Goal: Task Accomplishment & Management: Use online tool/utility

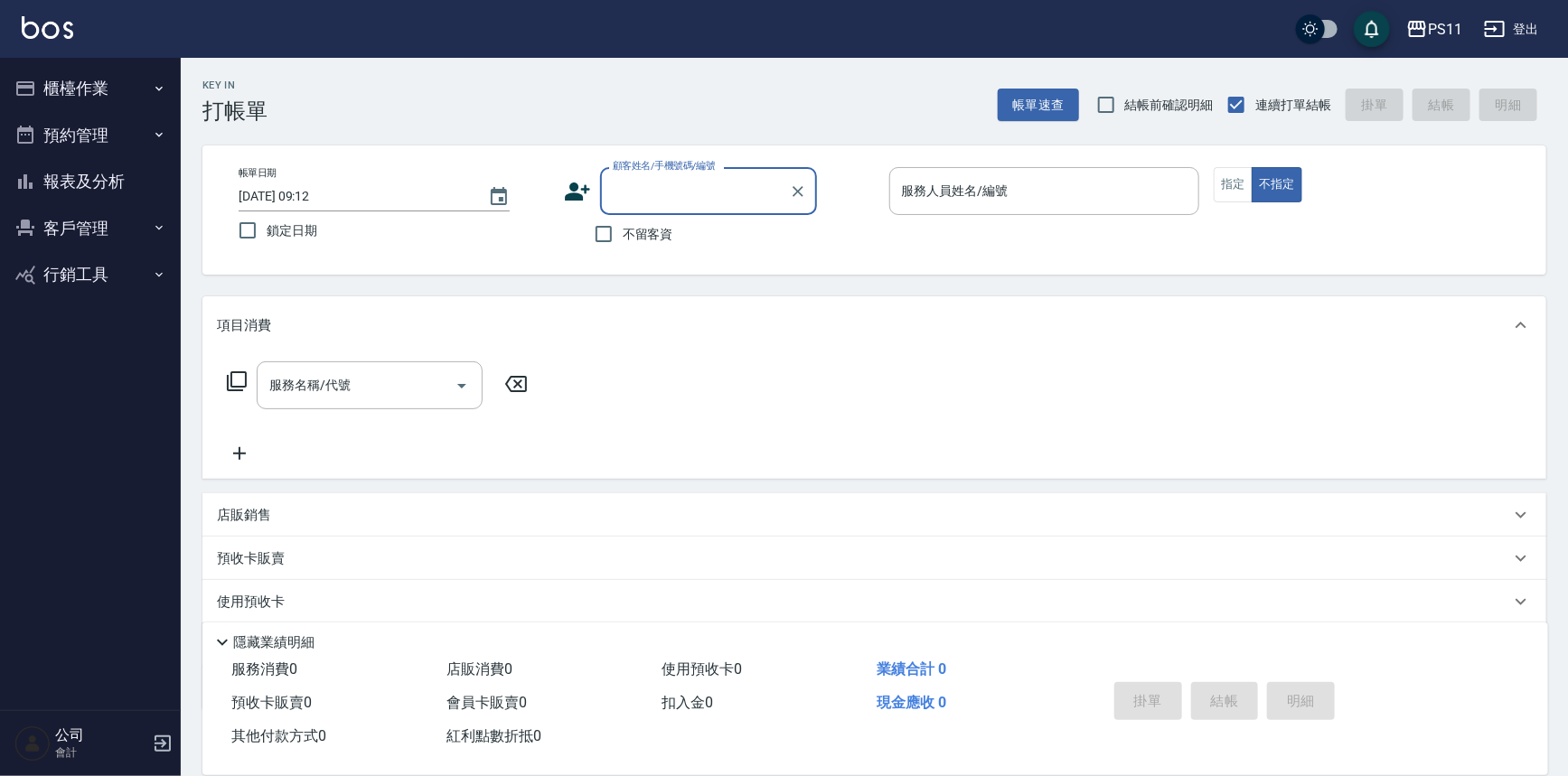
click at [54, 89] on button "櫃檯作業" at bounding box center [90, 88] width 166 height 47
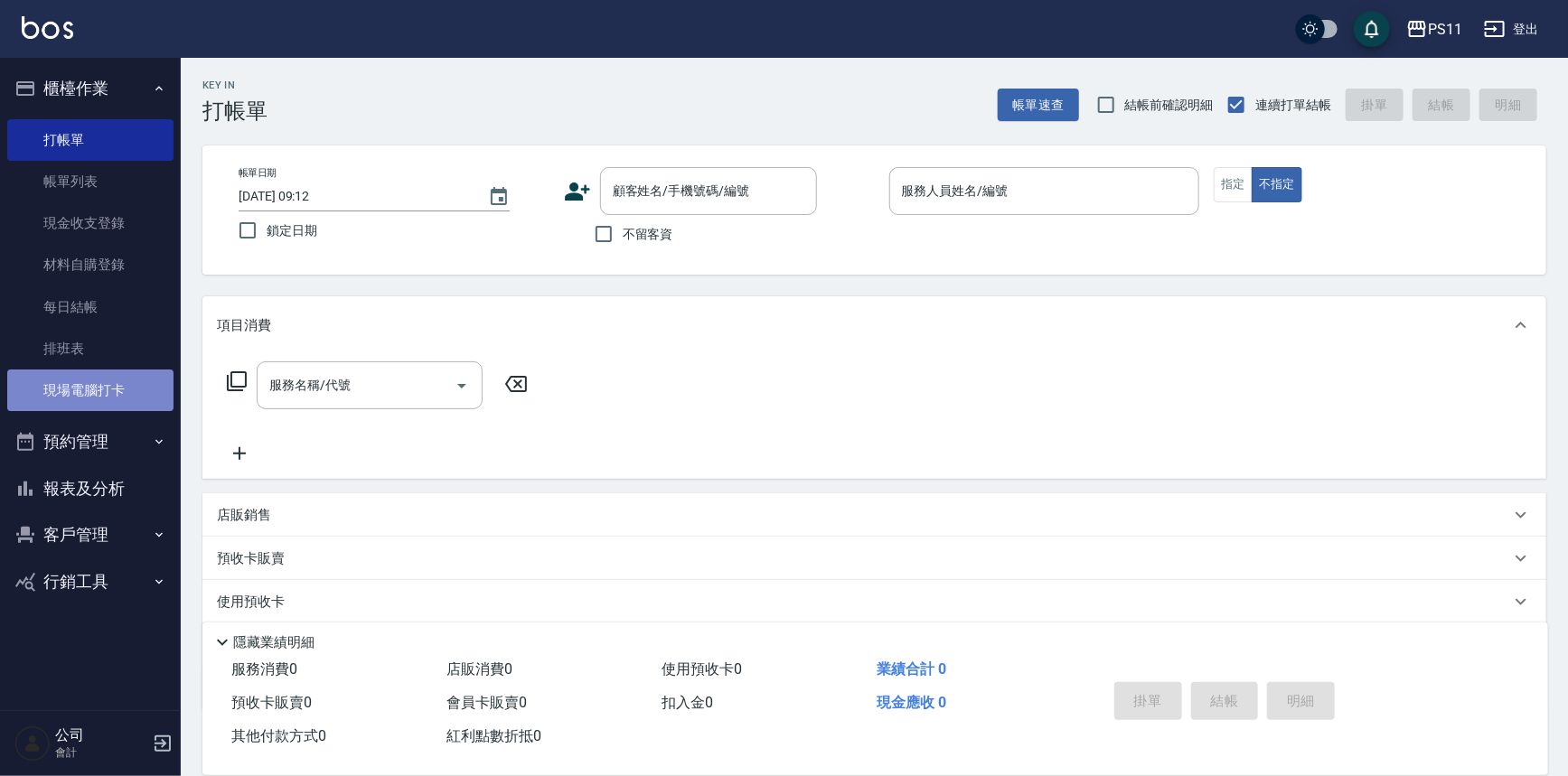
click at [106, 391] on link "現場電腦打卡" at bounding box center [90, 390] width 166 height 42
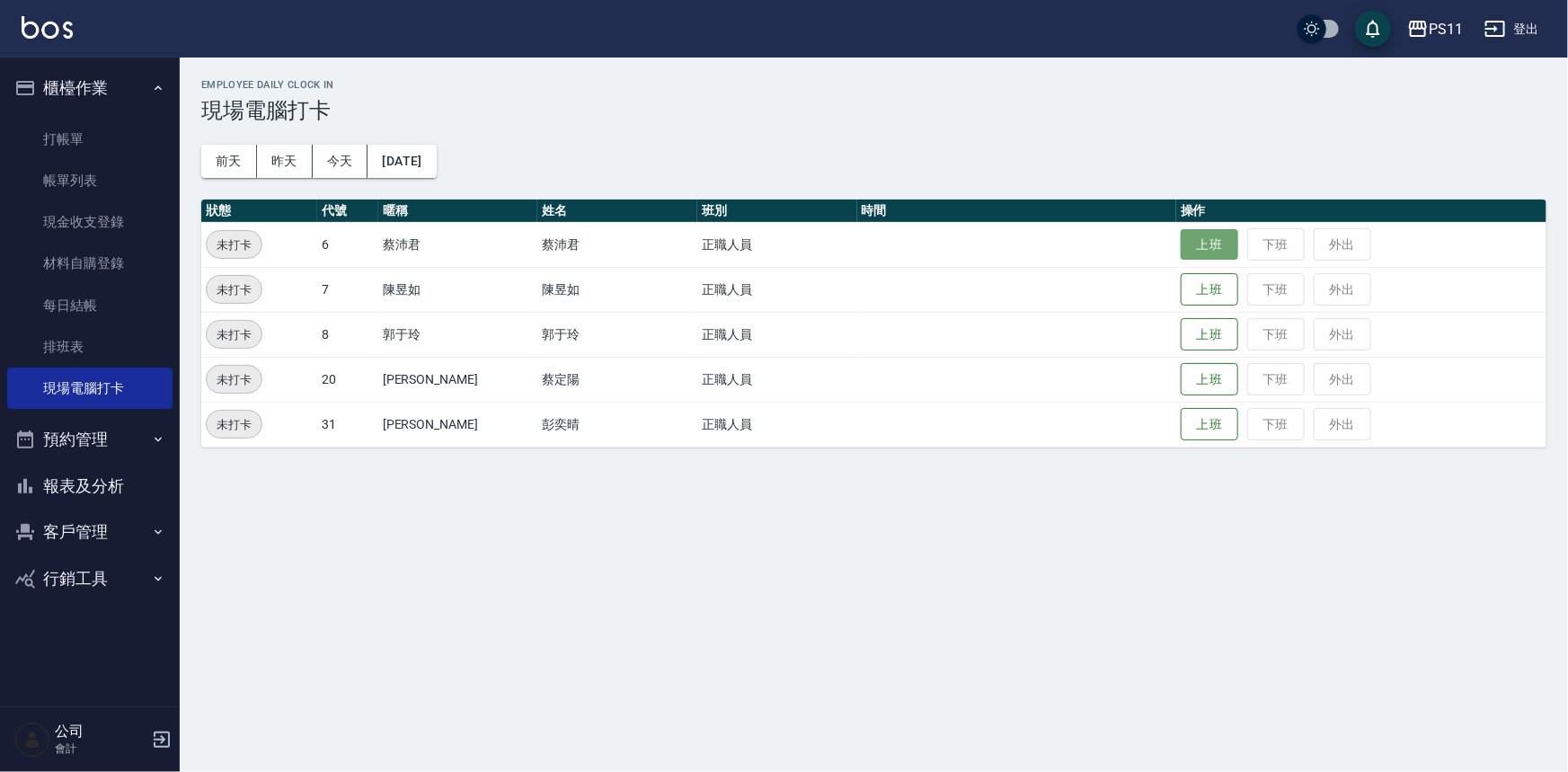
click at [1181, 251] on button "上班" at bounding box center [1209, 244] width 57 height 31
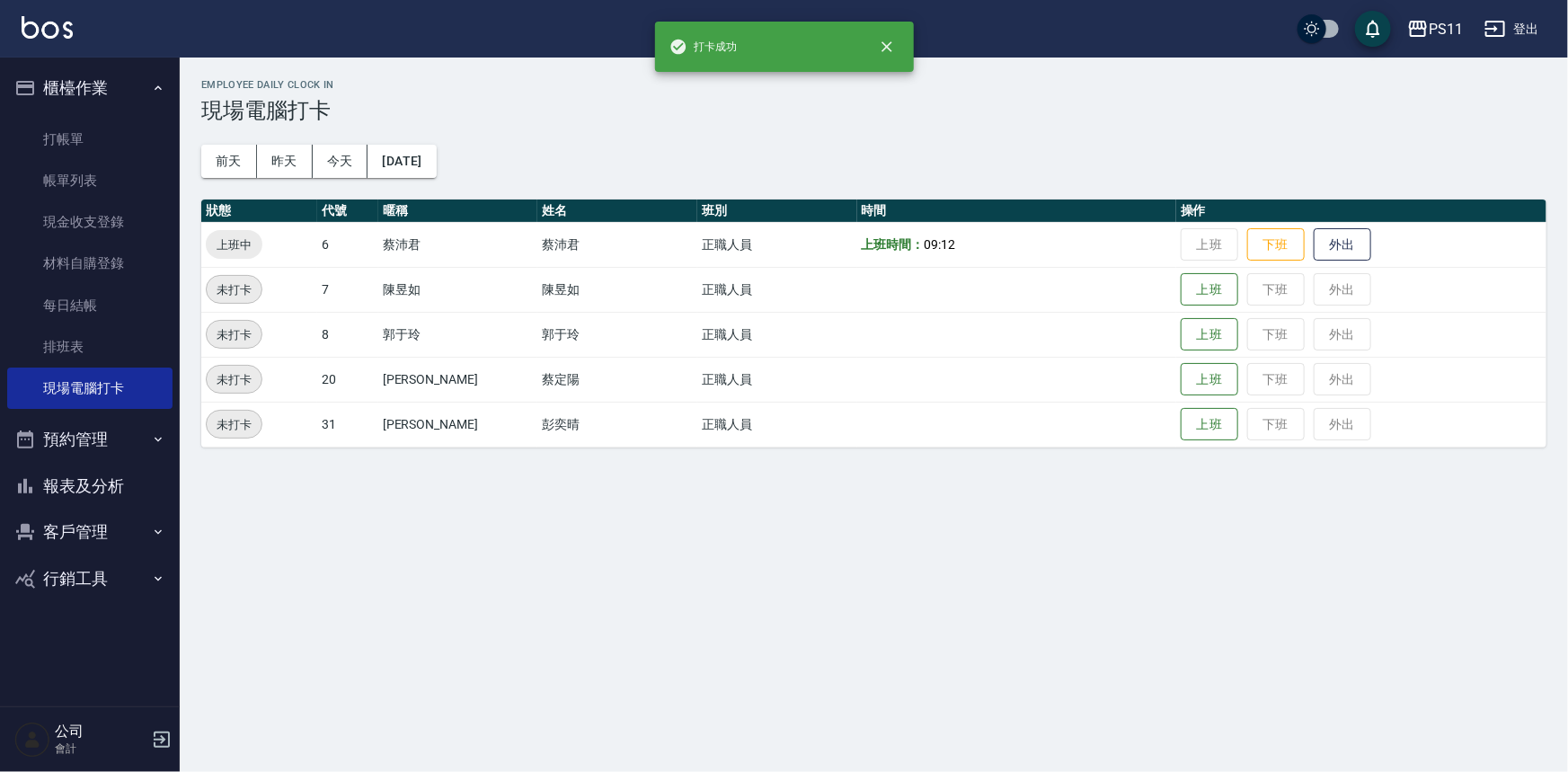
click at [102, 488] on button "報表及分析" at bounding box center [89, 486] width 165 height 47
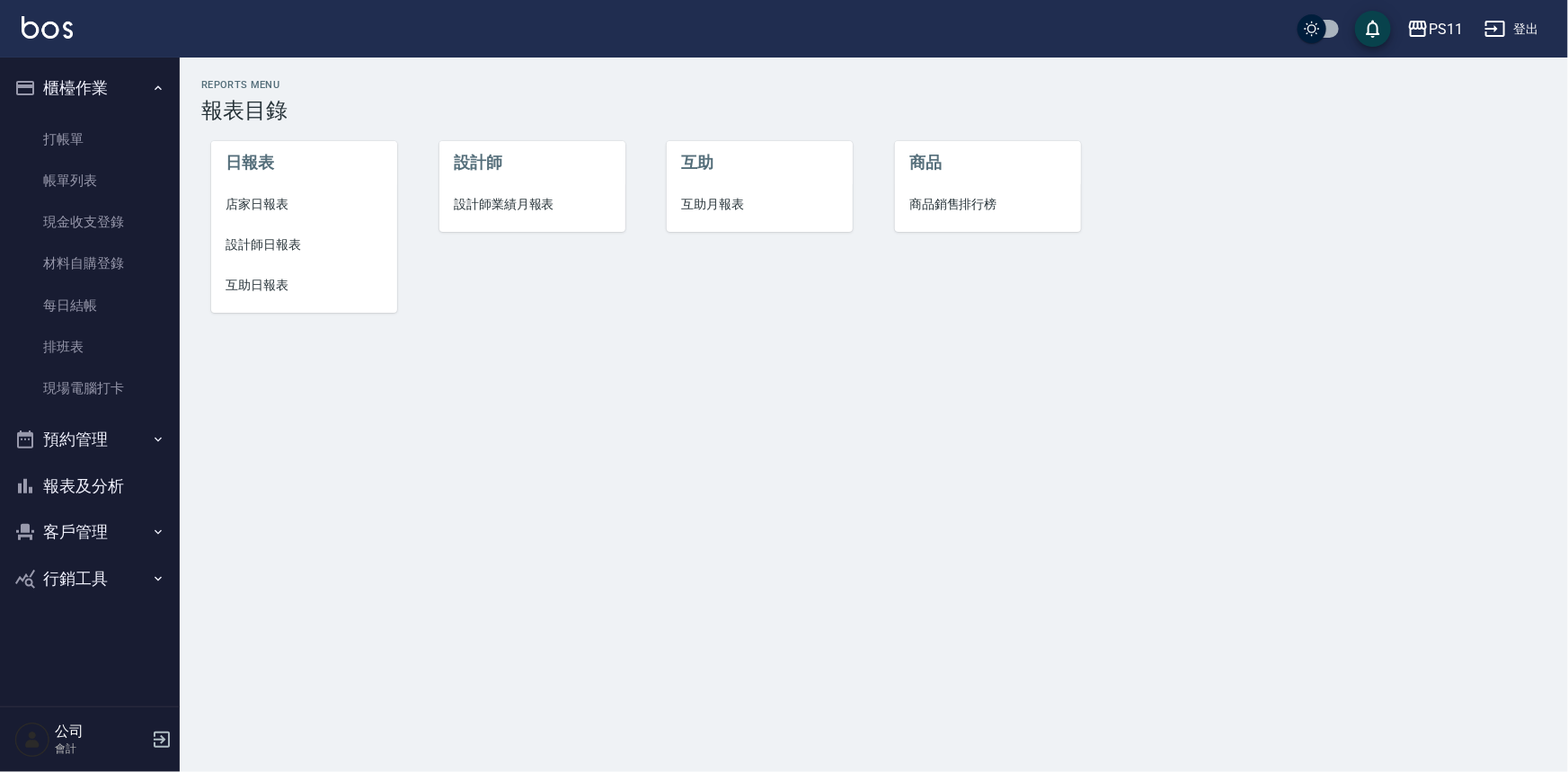
click at [303, 243] on span "設計師日報表" at bounding box center [304, 244] width 158 height 18
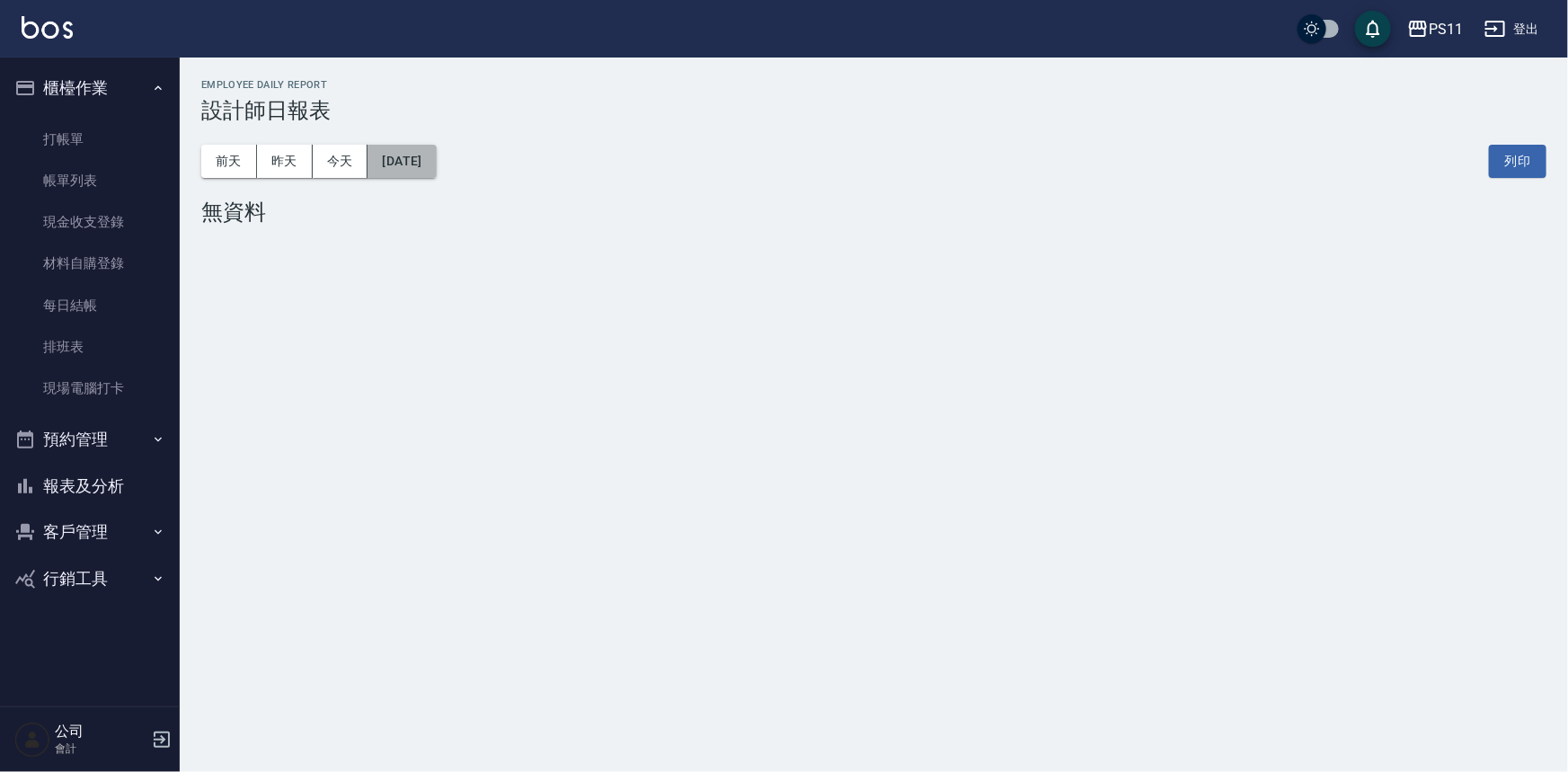
click at [413, 173] on button "[DATE]" at bounding box center [402, 161] width 68 height 33
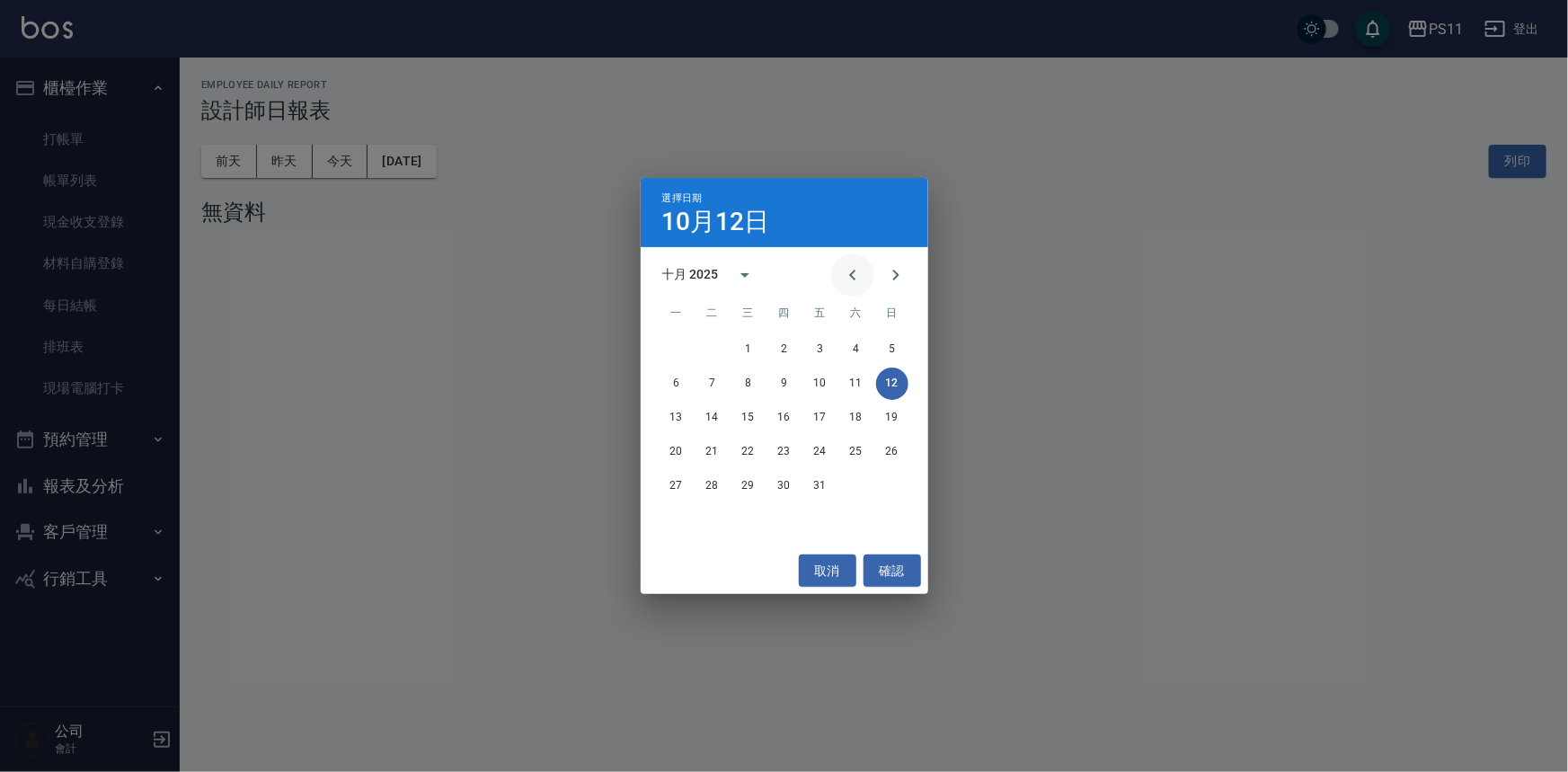
click at [846, 273] on icon "Previous month" at bounding box center [852, 274] width 21 height 21
click at [792, 391] on button "11" at bounding box center [784, 384] width 32 height 32
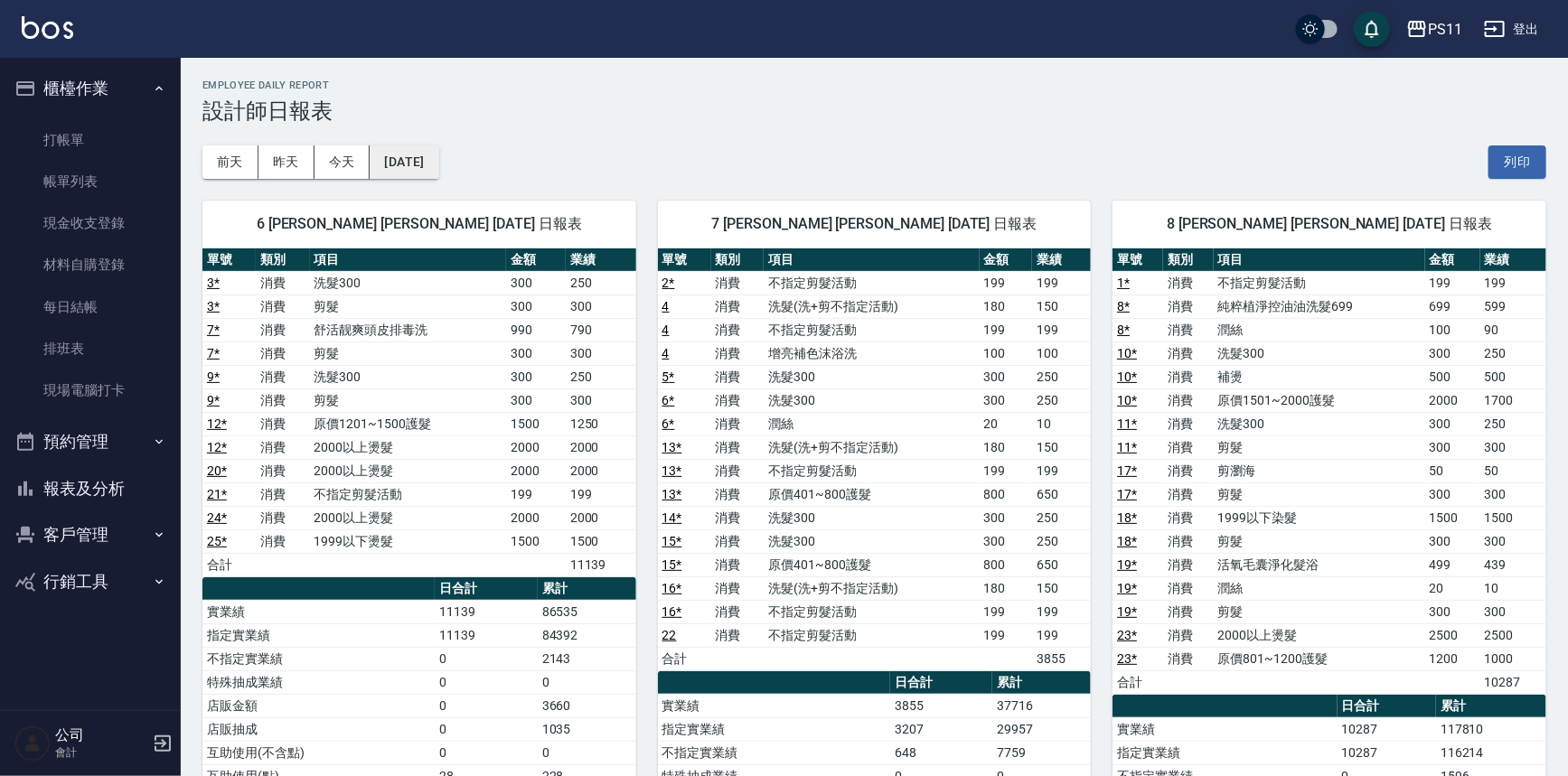
click at [428, 157] on button "[DATE]" at bounding box center [404, 162] width 69 height 33
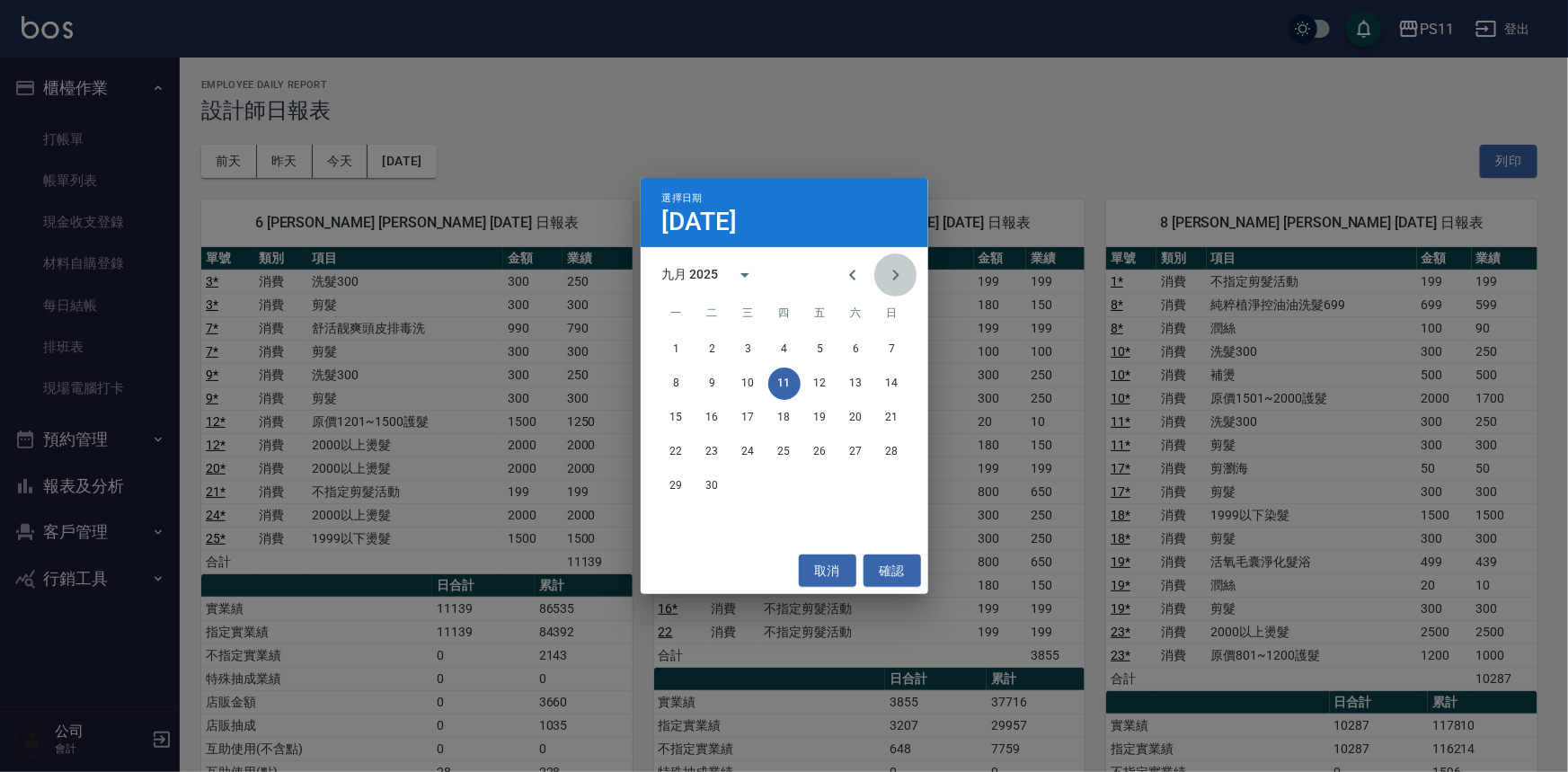
click at [901, 279] on icon "Next month" at bounding box center [896, 274] width 21 height 21
click at [866, 388] on button "11" at bounding box center [856, 384] width 32 height 32
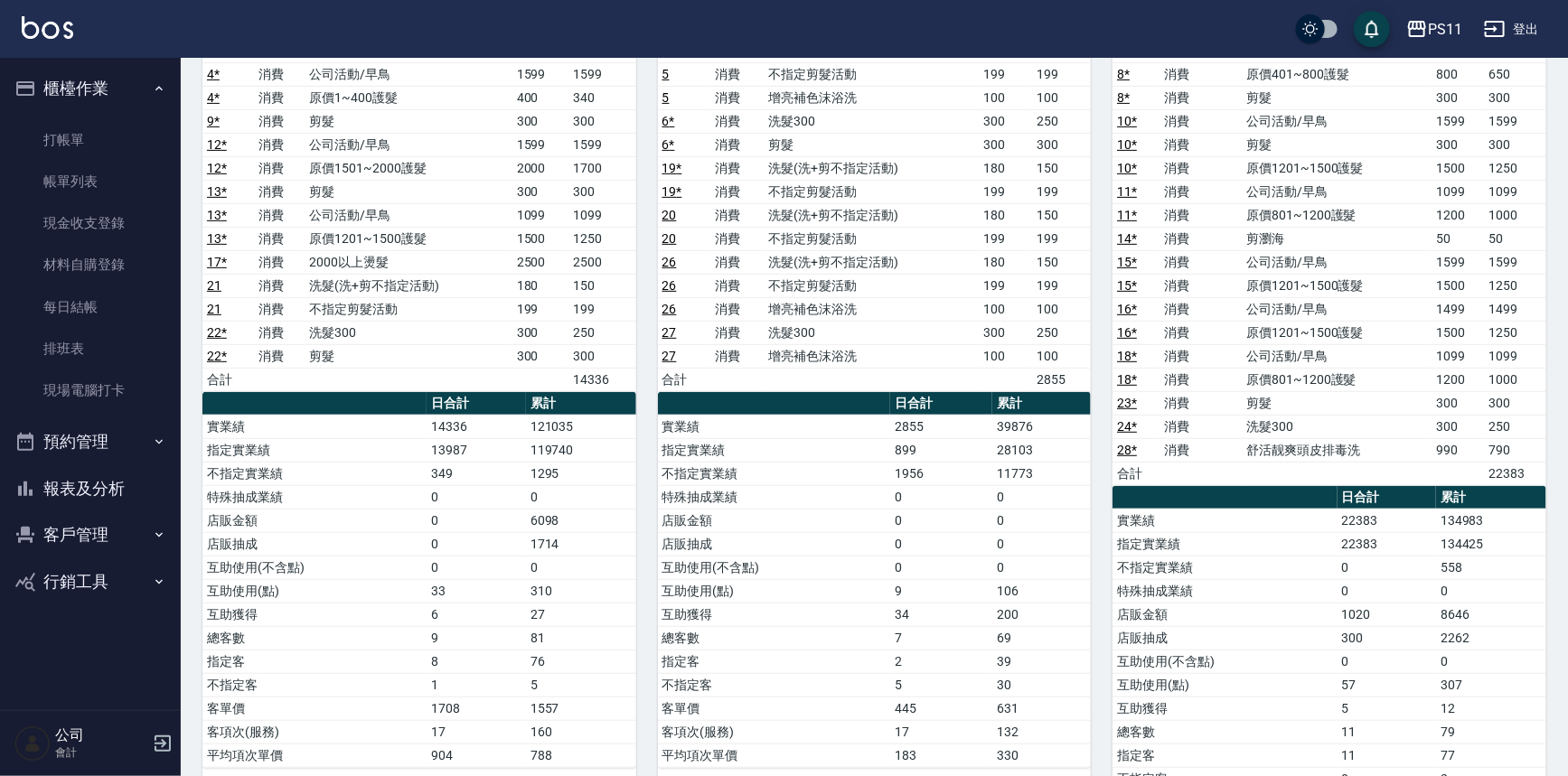
scroll to position [328, 0]
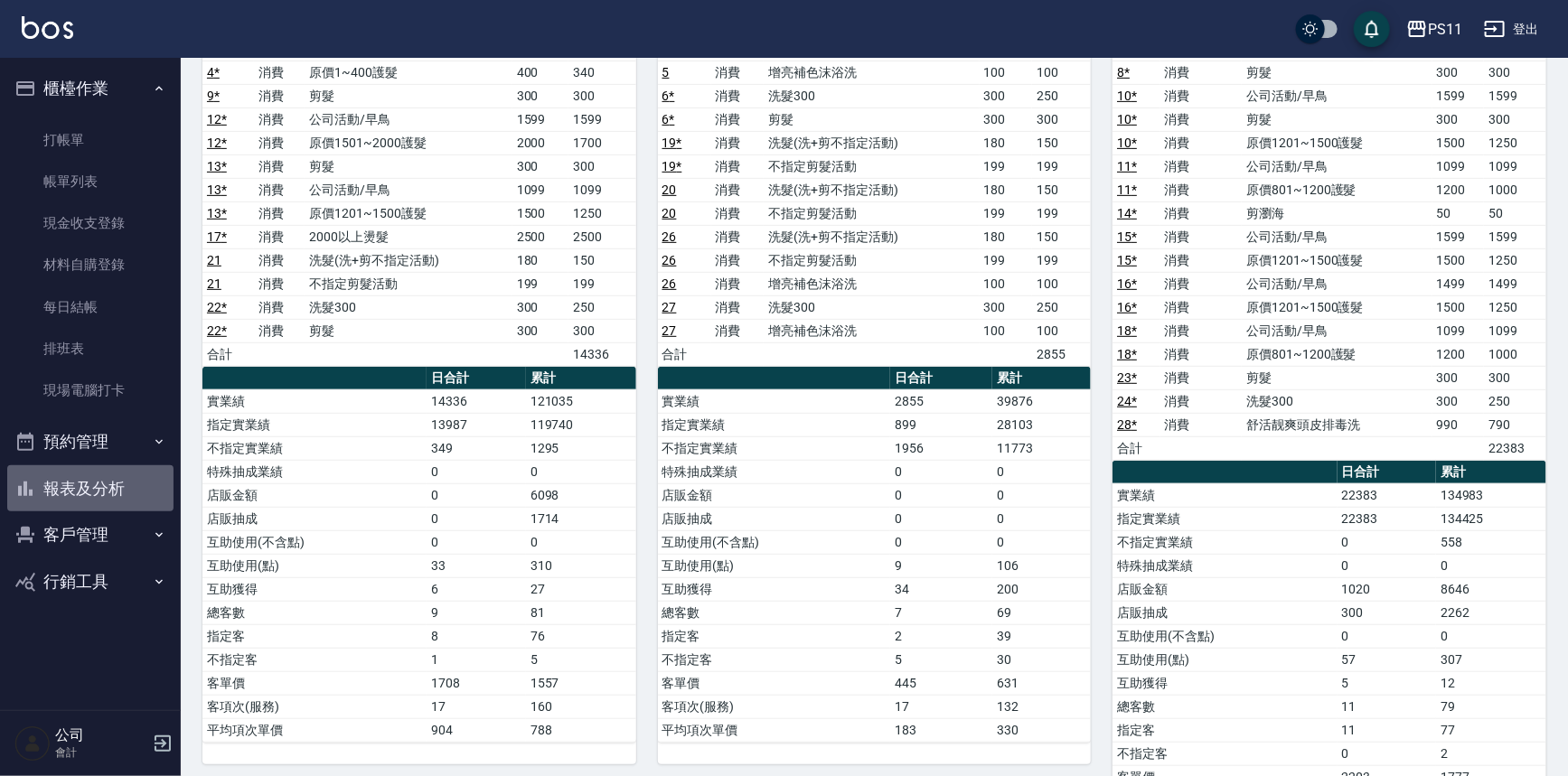
click at [112, 497] on button "報表及分析" at bounding box center [90, 489] width 166 height 47
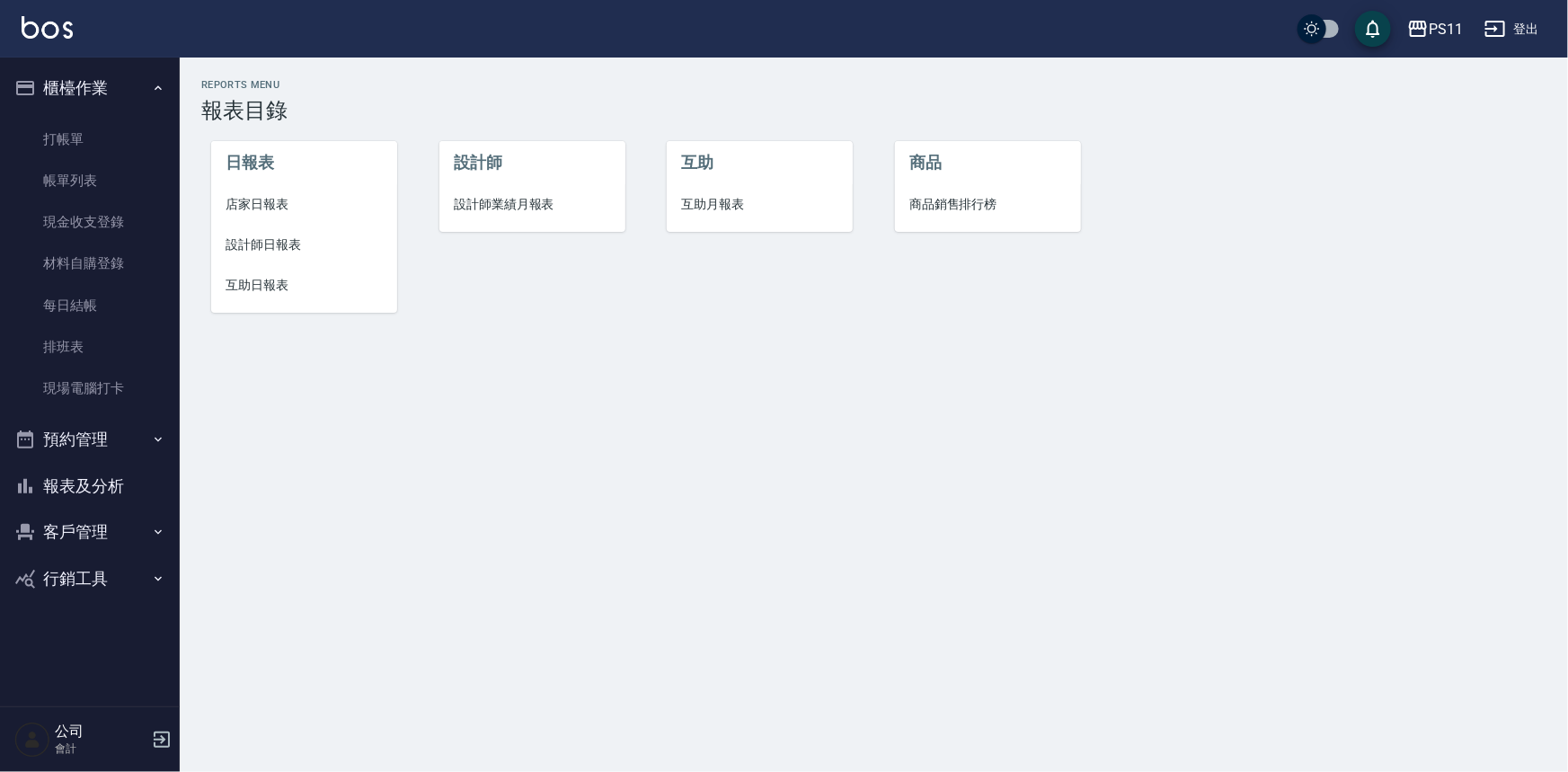
click at [279, 243] on span "設計師日報表" at bounding box center [304, 244] width 158 height 18
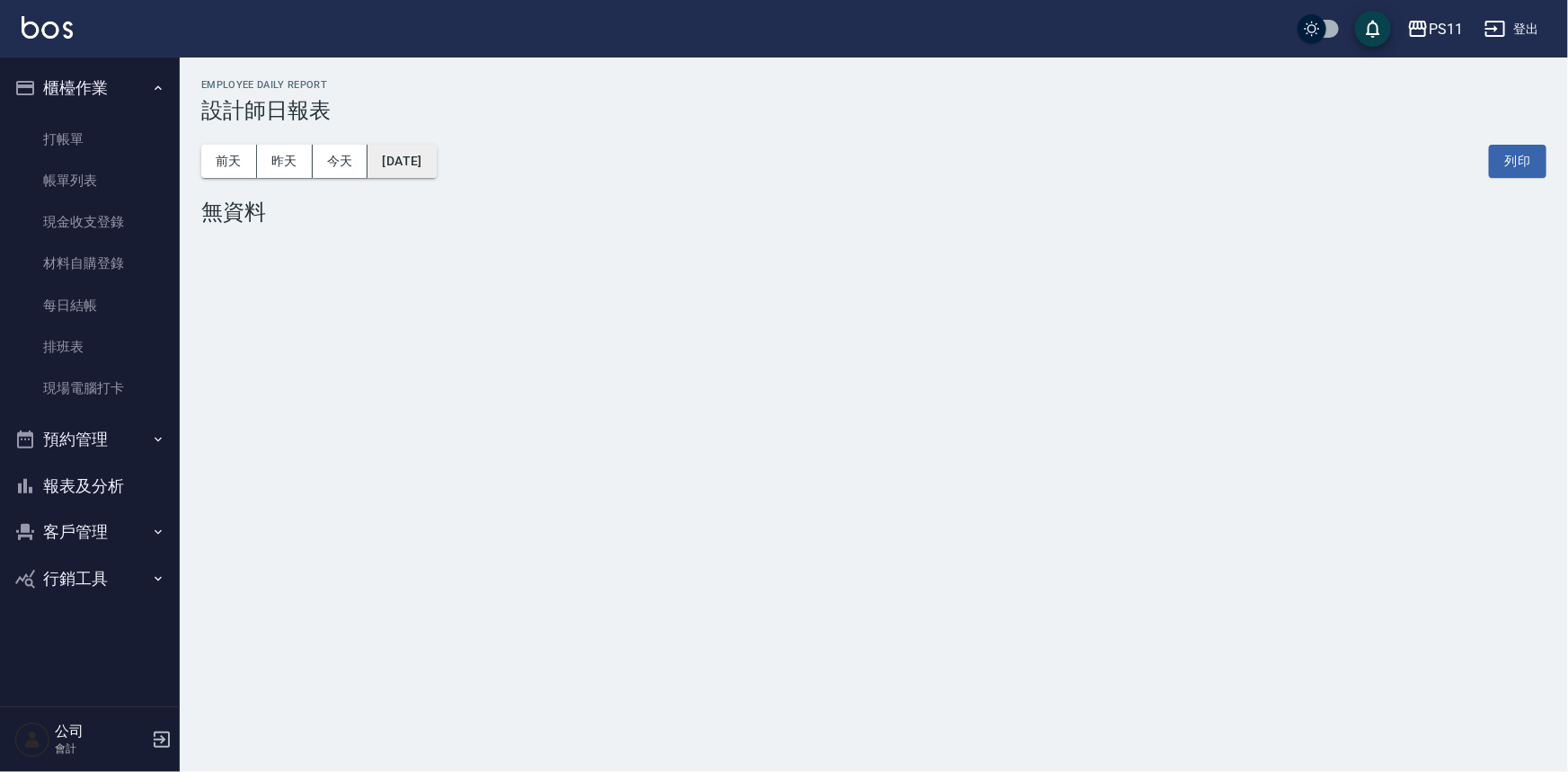
click at [436, 169] on button "[DATE]" at bounding box center [402, 161] width 68 height 33
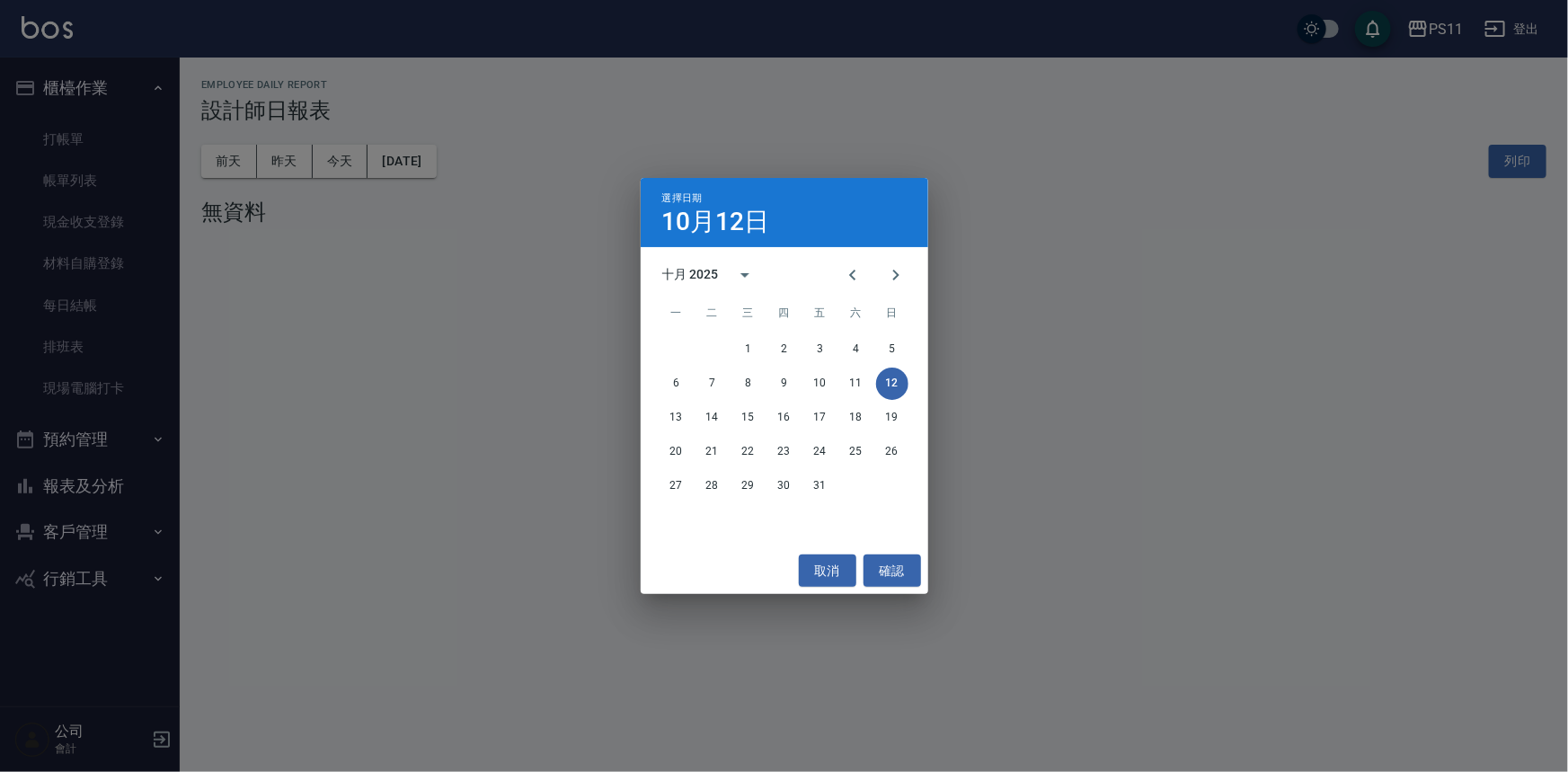
click at [824, 274] on div "十月 2025" at bounding box center [785, 275] width 288 height 27
click at [849, 274] on icon "Previous month" at bounding box center [852, 275] width 6 height 11
click at [704, 489] on button "30" at bounding box center [712, 486] width 32 height 32
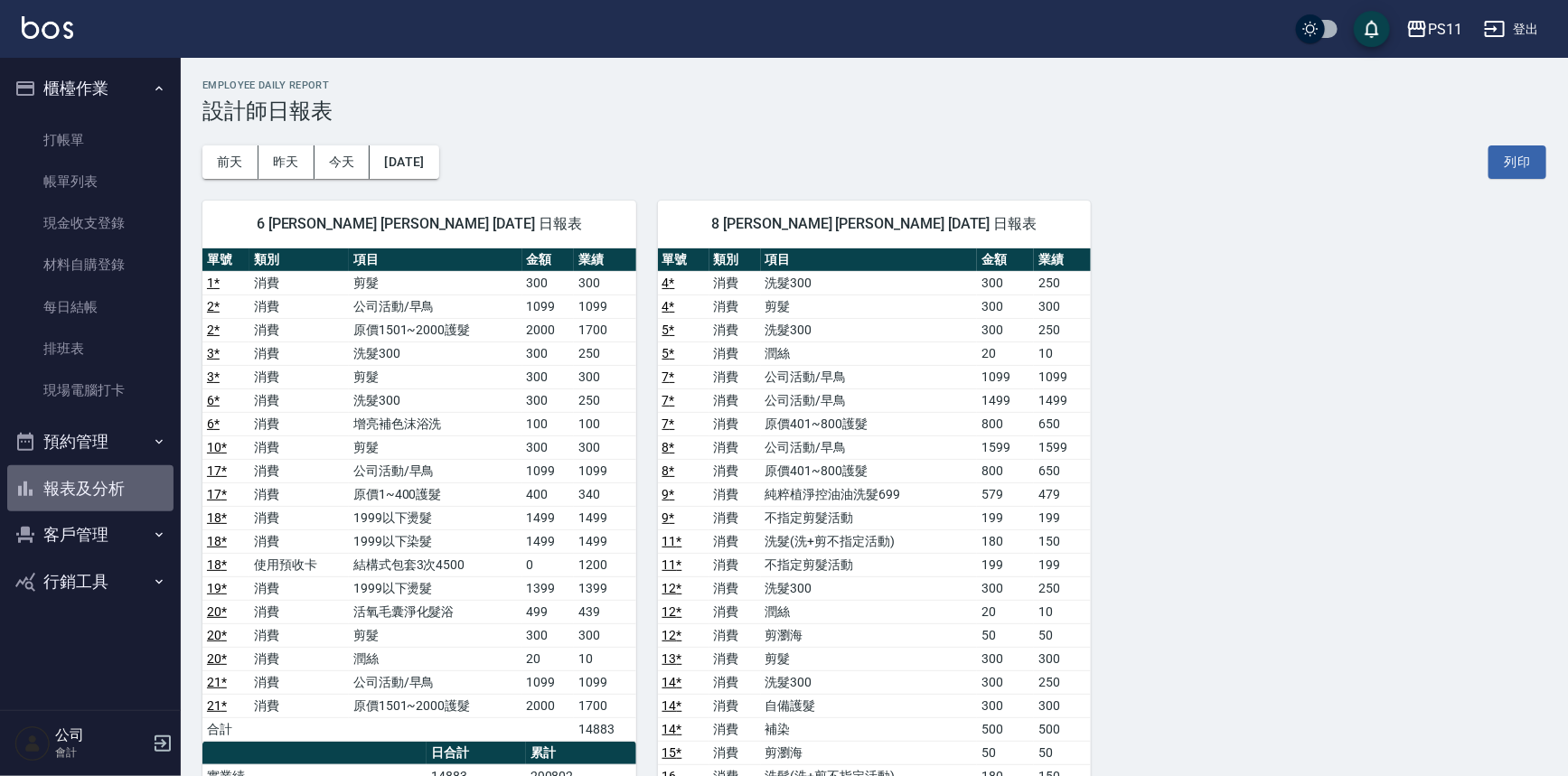
click at [132, 486] on button "報表及分析" at bounding box center [90, 489] width 166 height 47
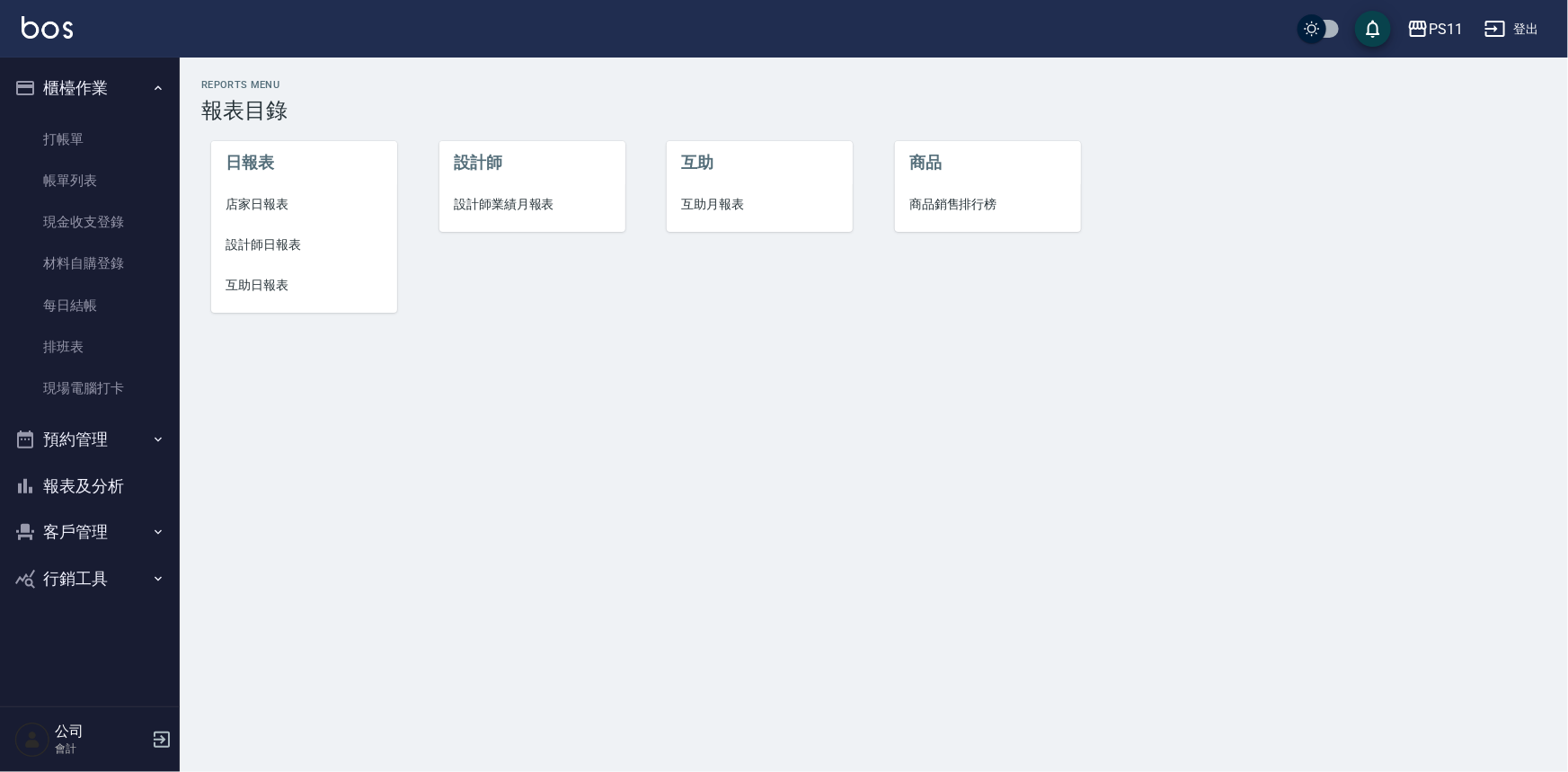
click at [267, 281] on span "互助日報表" at bounding box center [304, 285] width 158 height 18
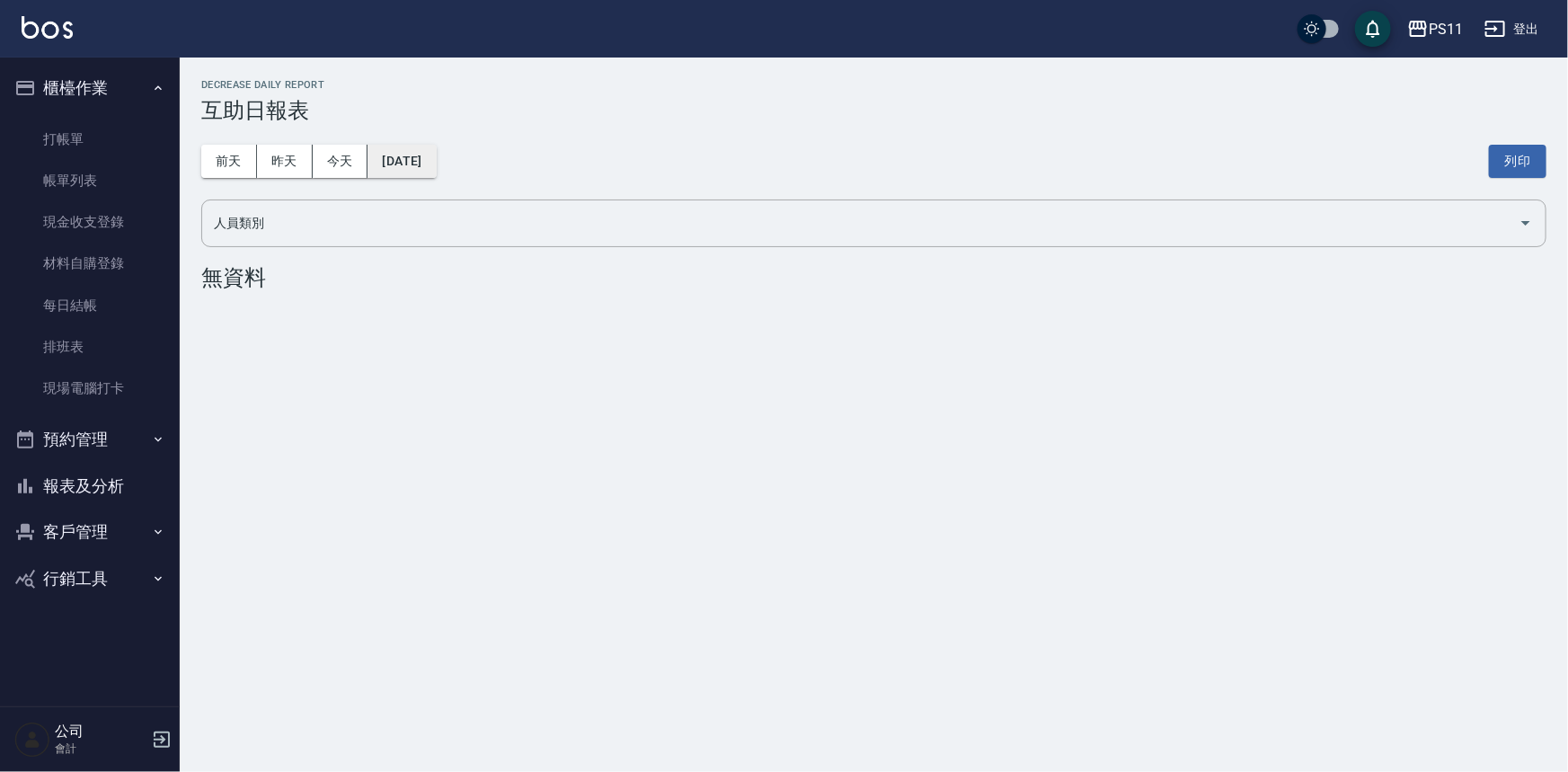
click at [436, 161] on button "[DATE]" at bounding box center [402, 161] width 68 height 33
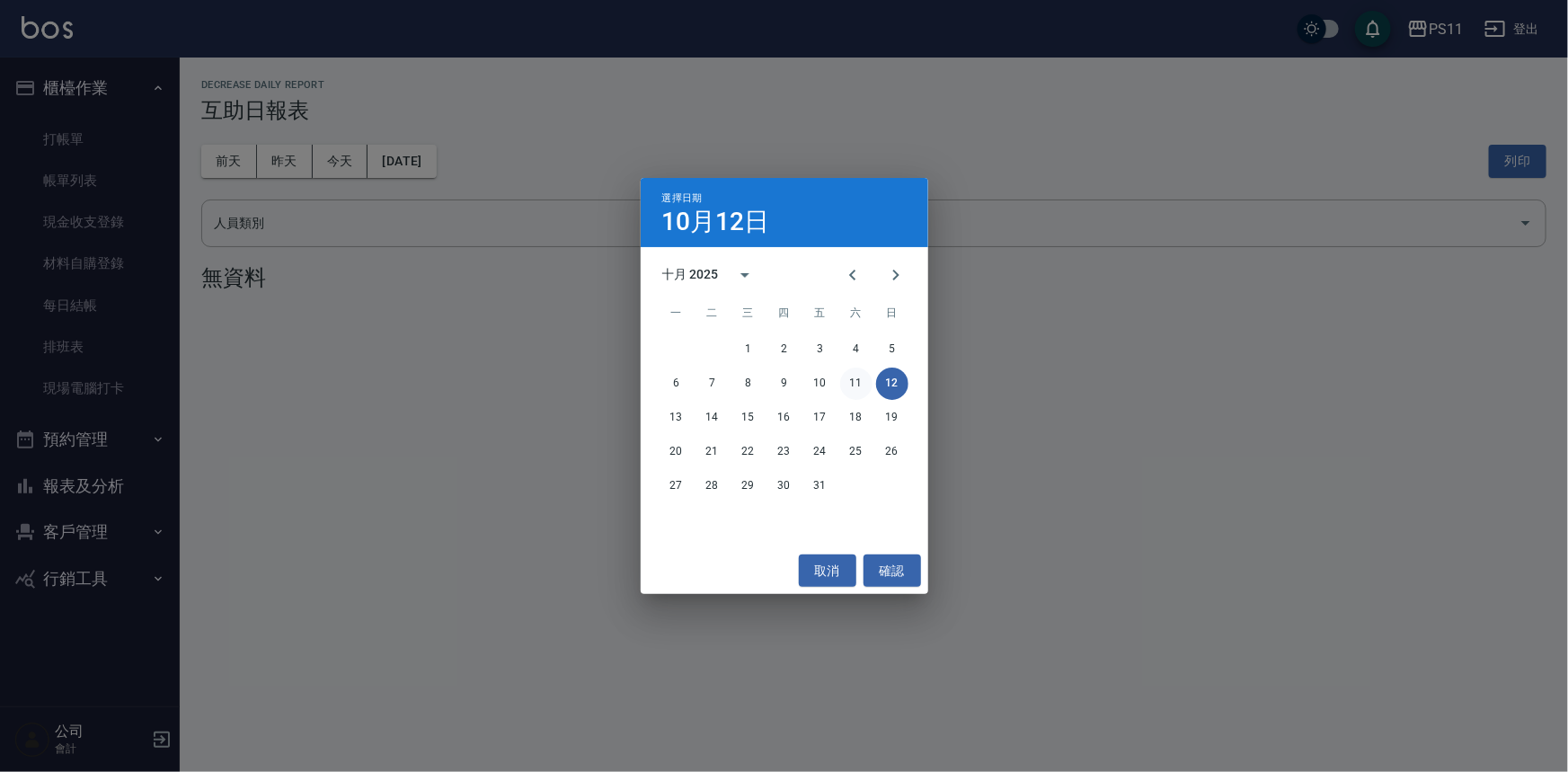
click at [852, 377] on button "11" at bounding box center [856, 384] width 32 height 32
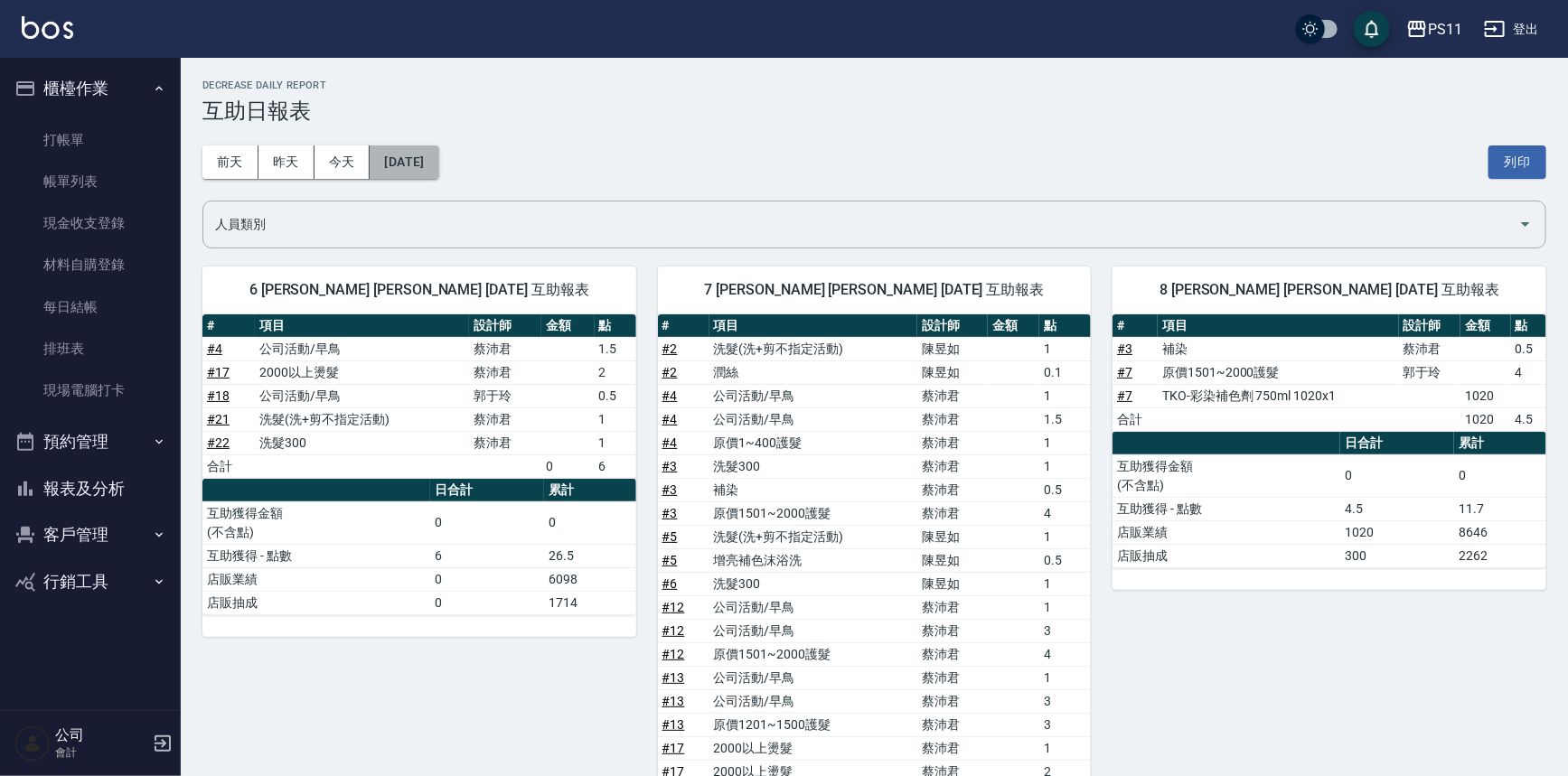
click at [439, 162] on button "[DATE]" at bounding box center [404, 162] width 69 height 33
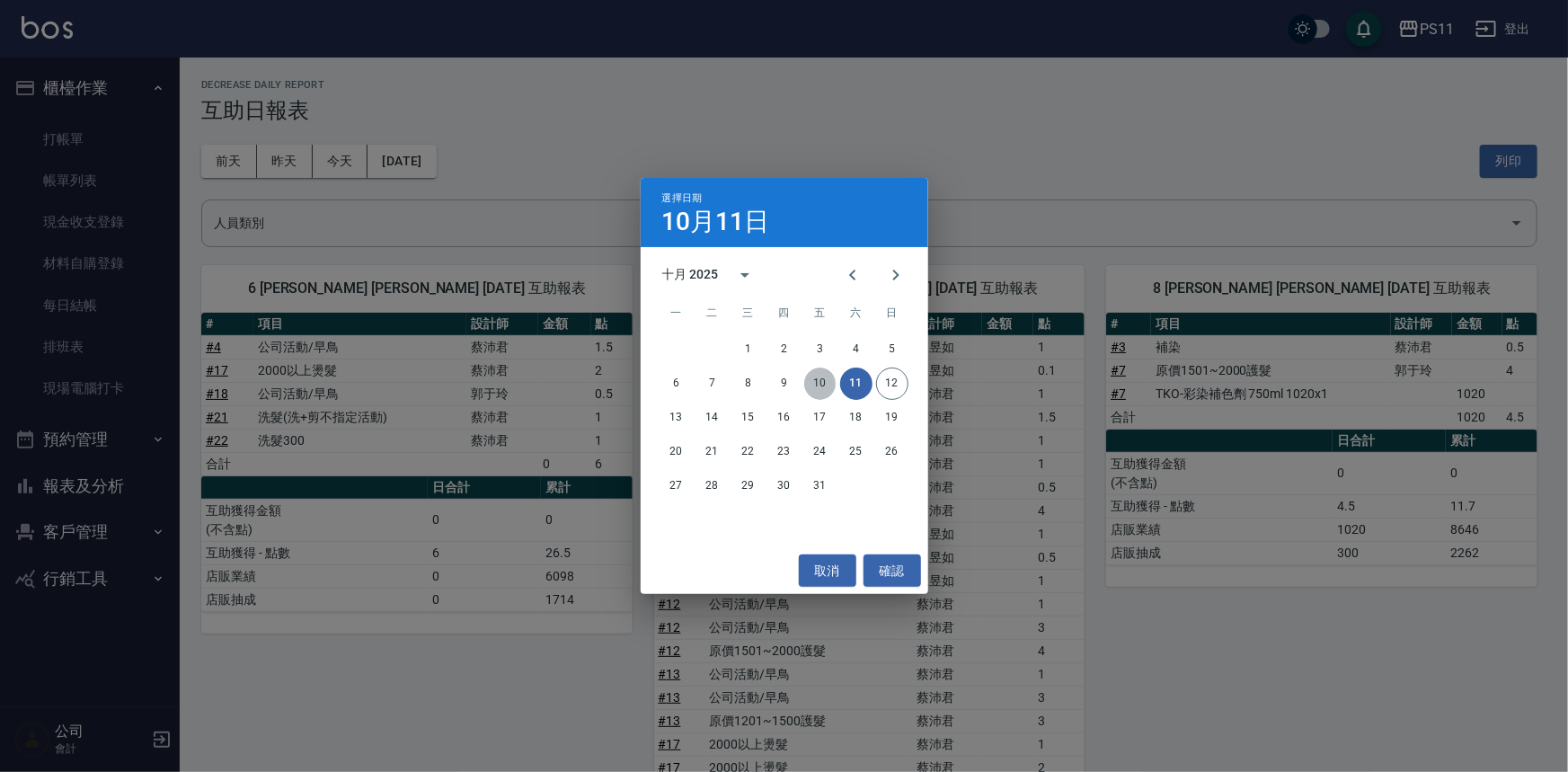
click at [818, 380] on button "10" at bounding box center [820, 384] width 32 height 32
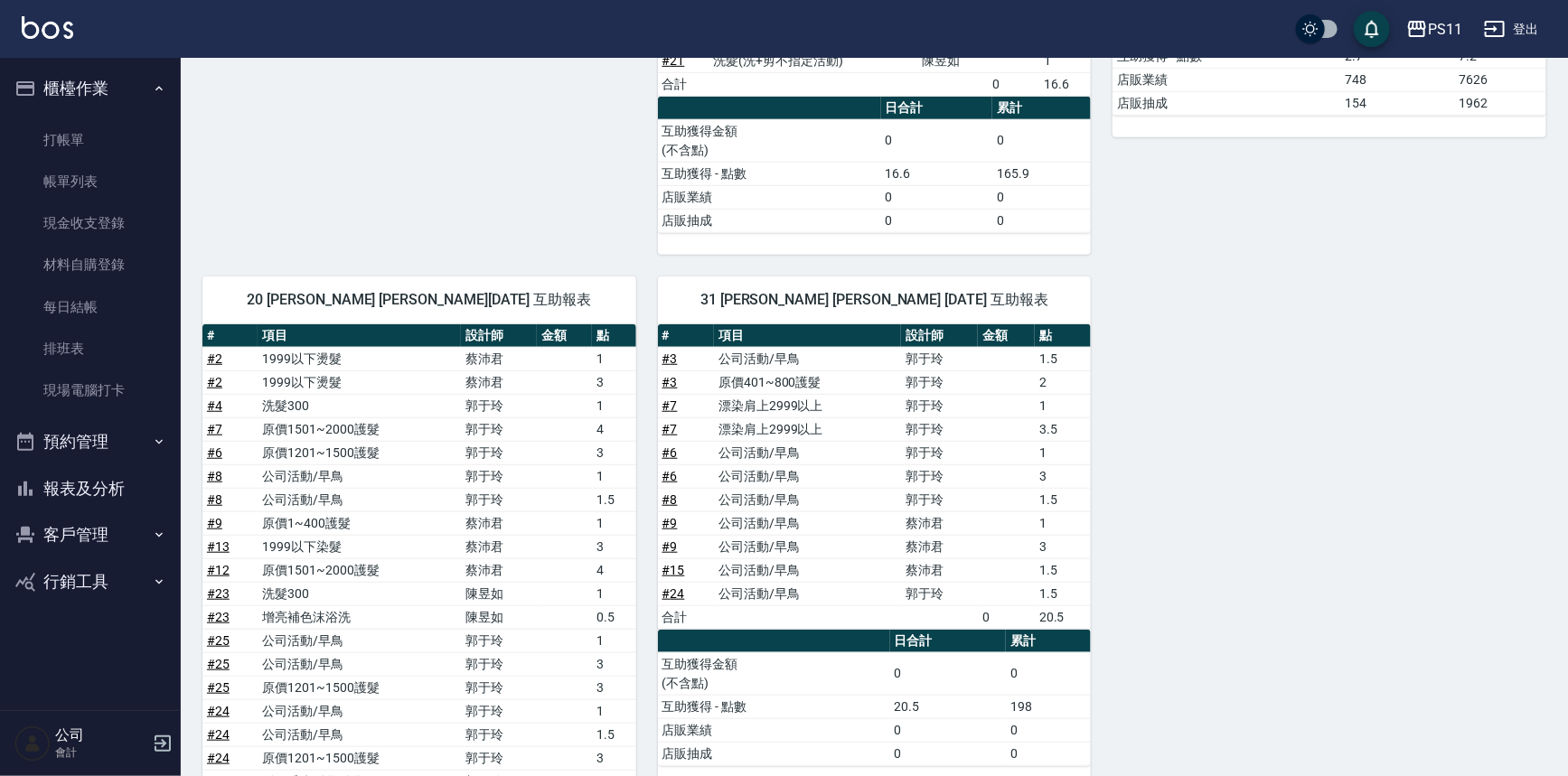
scroll to position [739, 0]
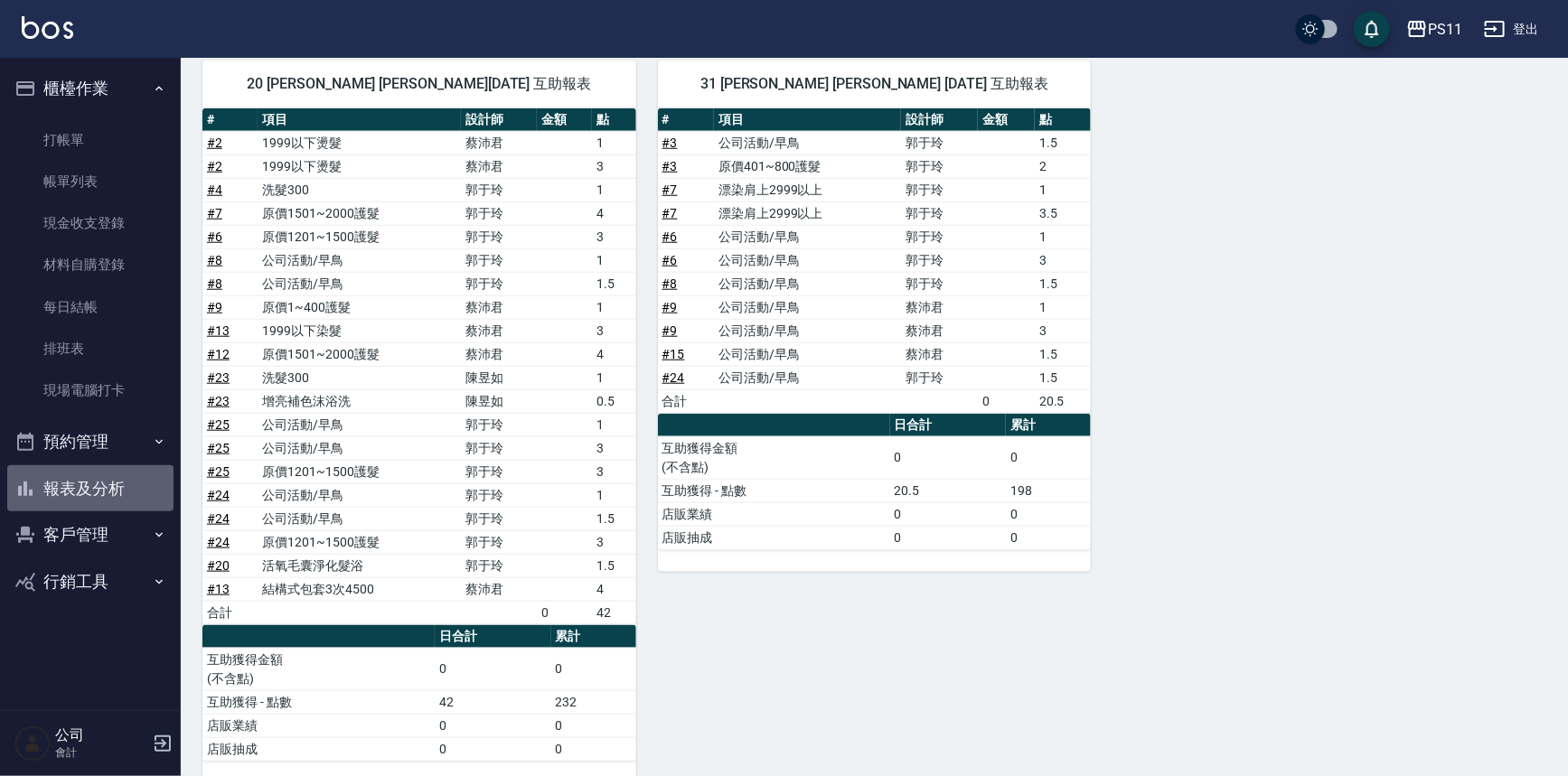
click at [120, 496] on button "報表及分析" at bounding box center [90, 489] width 166 height 47
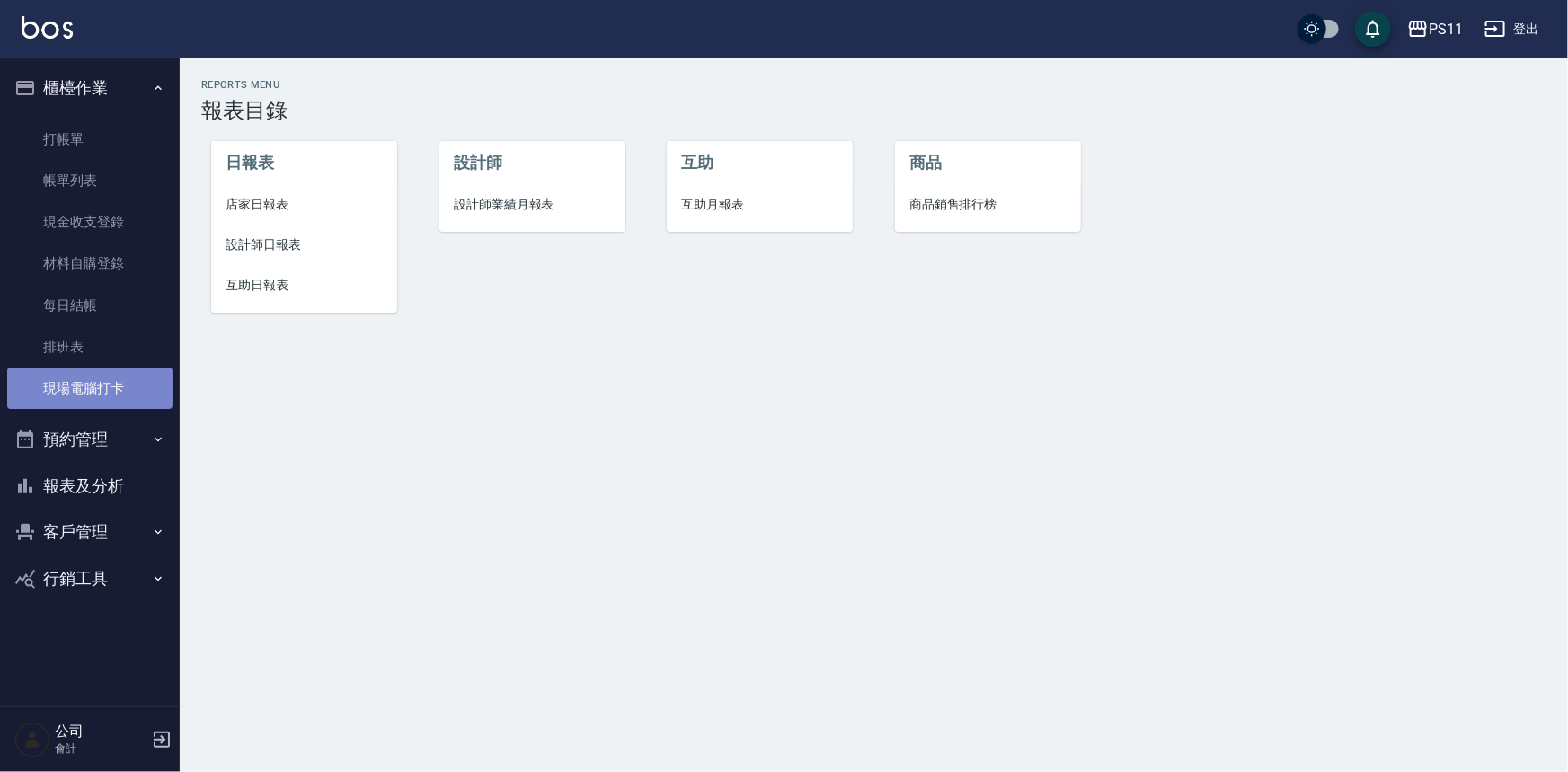
click at [125, 395] on link "現場電腦打卡" at bounding box center [89, 388] width 165 height 42
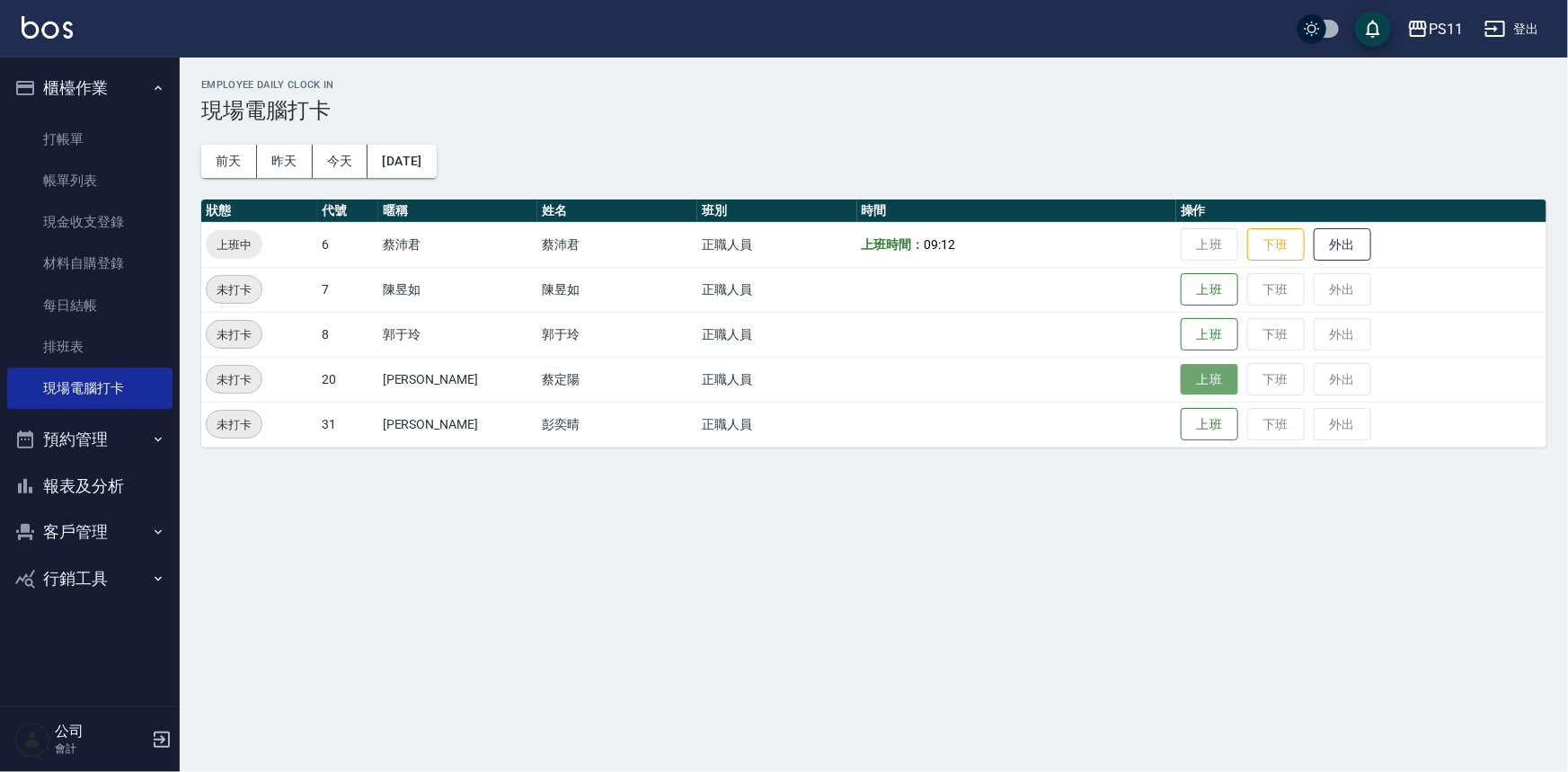
click at [1203, 391] on button "上班" at bounding box center [1209, 380] width 57 height 31
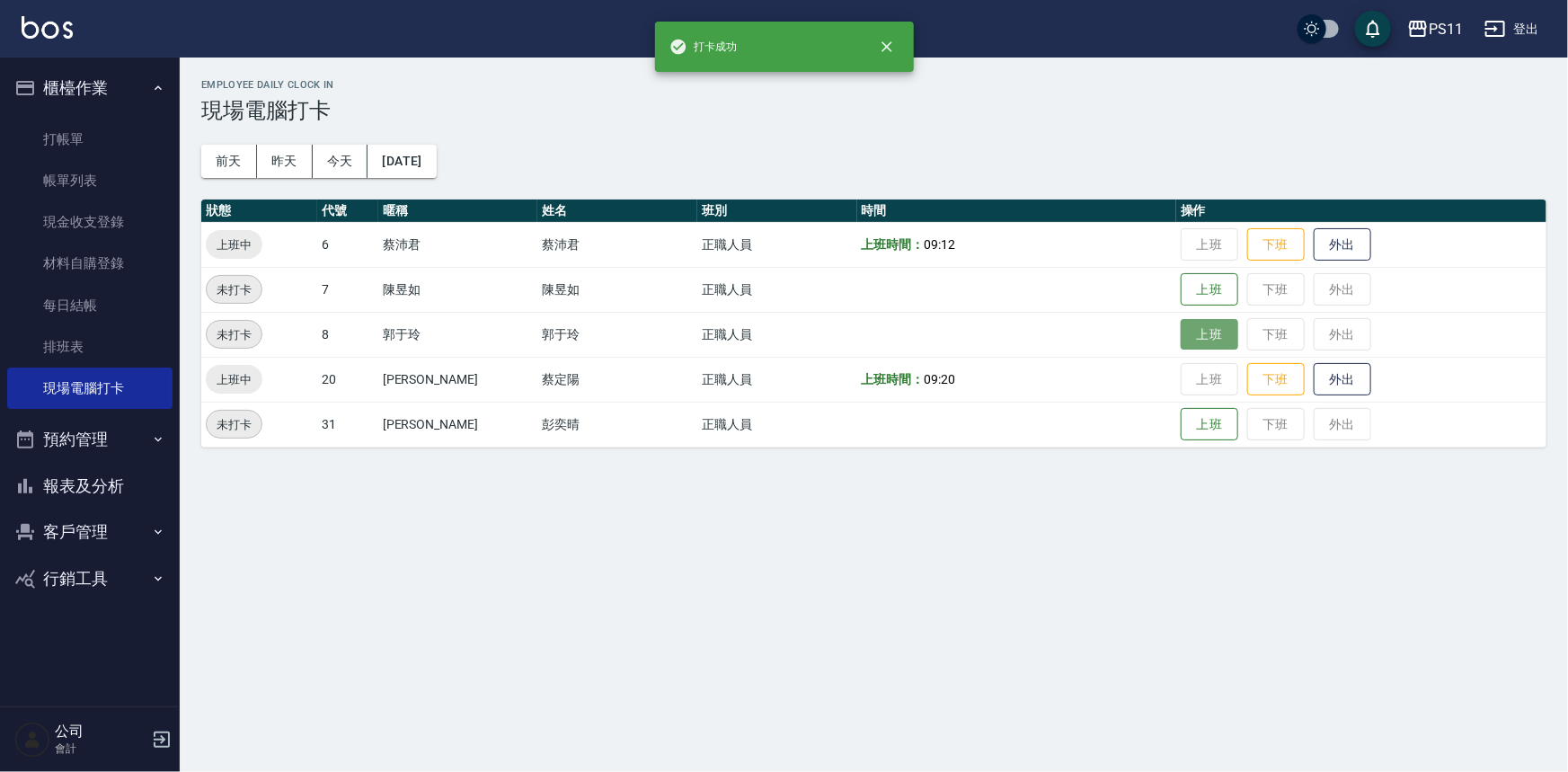
click at [1181, 336] on button "上班" at bounding box center [1209, 335] width 57 height 31
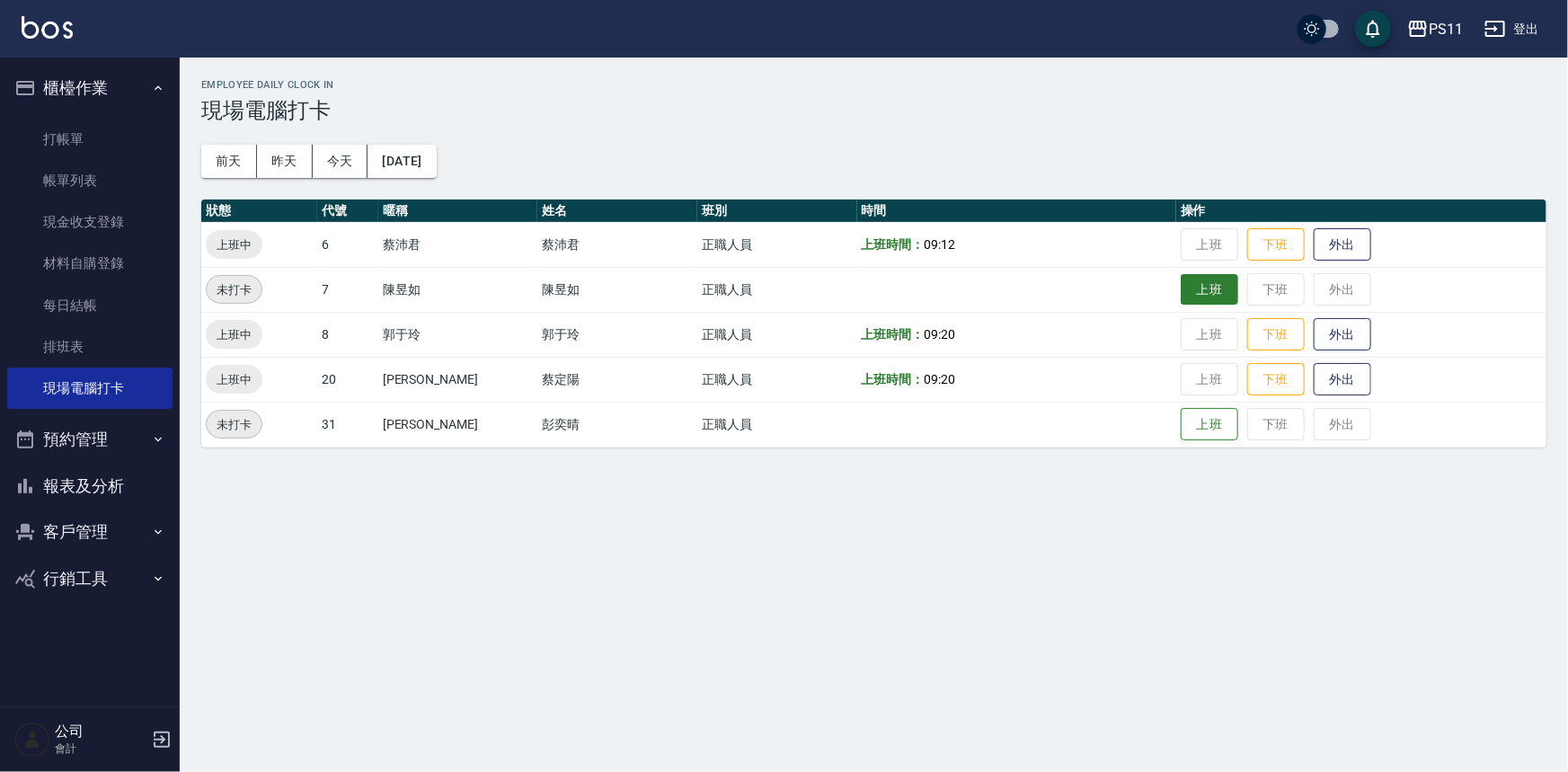
click at [1200, 284] on button "上班" at bounding box center [1209, 290] width 57 height 31
click at [1181, 419] on button "上班" at bounding box center [1209, 424] width 57 height 31
